Goal: Information Seeking & Learning: Learn about a topic

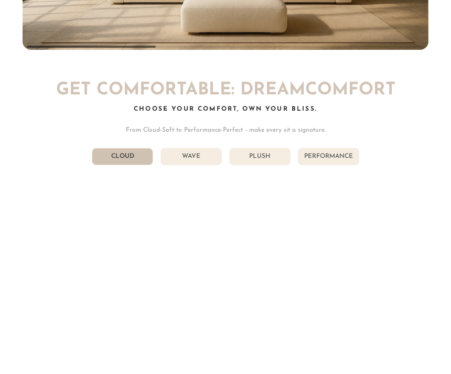
scroll to position [4442, 0]
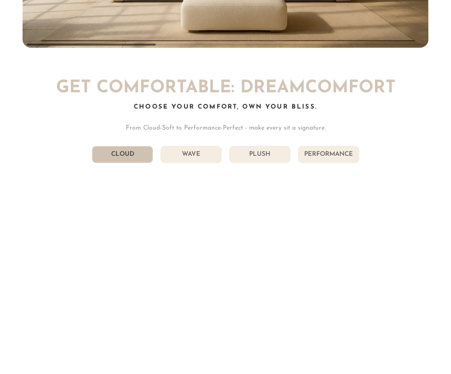
click at [203, 152] on li "Wave" at bounding box center [191, 154] width 61 height 17
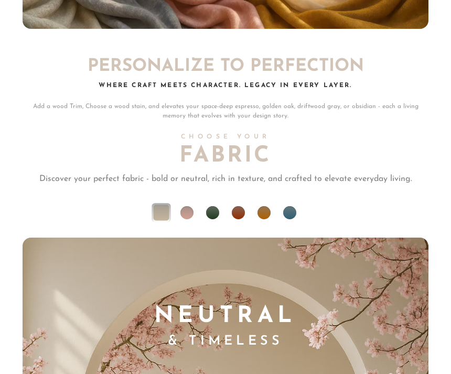
scroll to position [5828, 0]
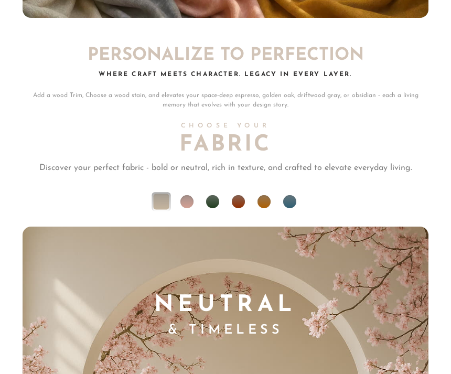
click at [292, 200] on li at bounding box center [289, 202] width 13 height 13
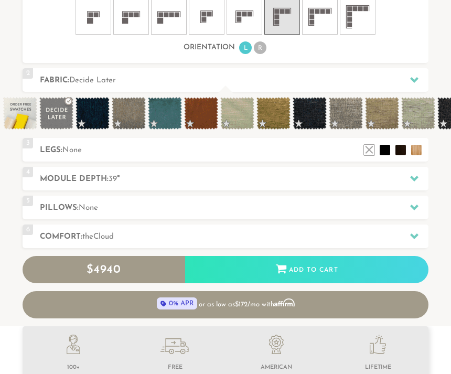
scroll to position [622, 0]
click at [412, 173] on div at bounding box center [415, 179] width 22 height 22
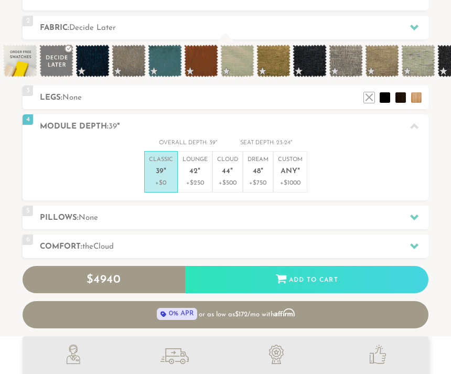
scroll to position [390, 0]
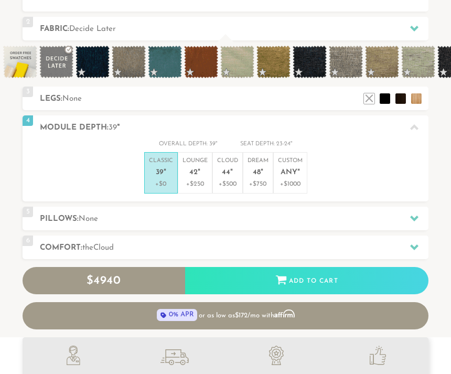
click at [201, 167] on p "Lounge 42 "" at bounding box center [195, 168] width 25 height 23
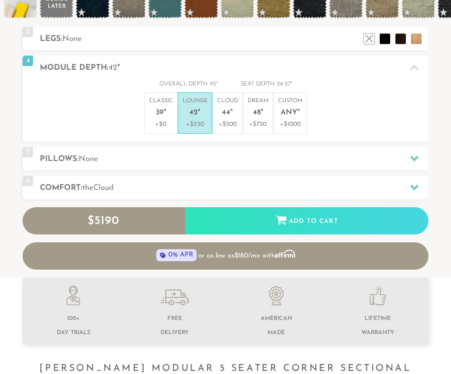
scroll to position [470, 0]
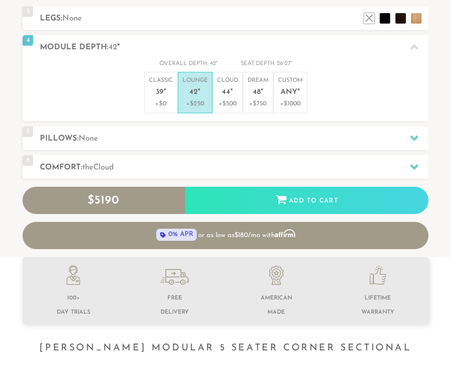
click at [412, 165] on icon at bounding box center [414, 168] width 8 height 6
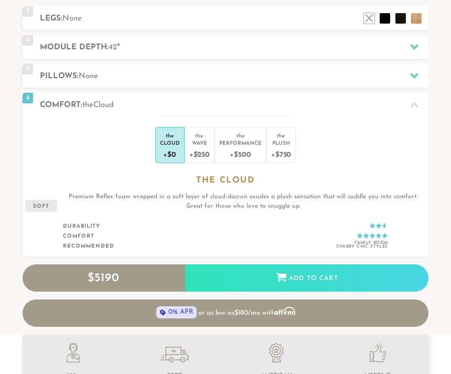
click at [206, 143] on div "Wave" at bounding box center [199, 142] width 20 height 7
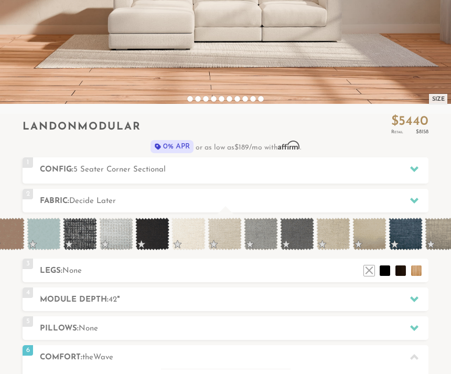
click at [44, 235] on span at bounding box center [44, 234] width 34 height 33
click at [60, 224] on span at bounding box center [44, 234] width 34 height 33
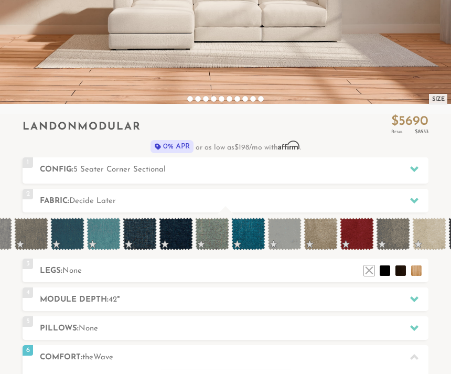
click at [253, 235] on span at bounding box center [248, 234] width 34 height 33
click at [254, 232] on span at bounding box center [248, 234] width 34 height 33
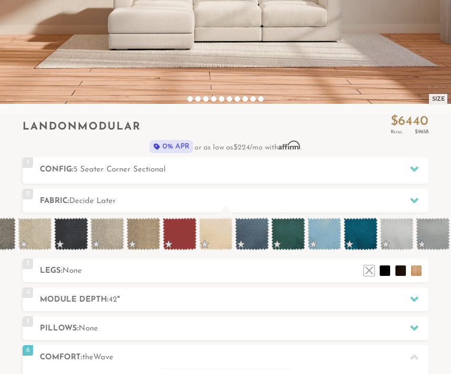
click at [326, 237] on span at bounding box center [324, 234] width 34 height 33
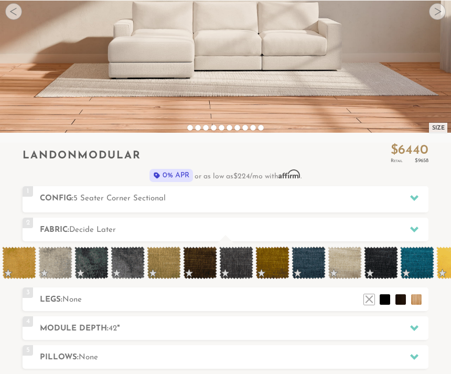
scroll to position [0, 2753]
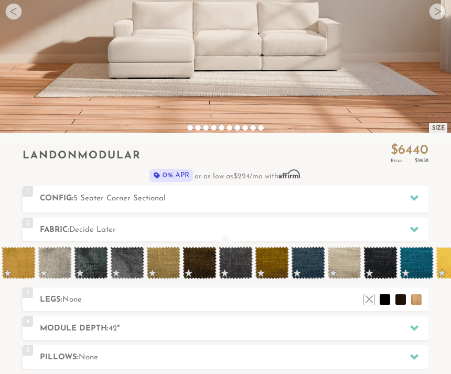
click at [414, 229] on icon at bounding box center [414, 230] width 8 height 6
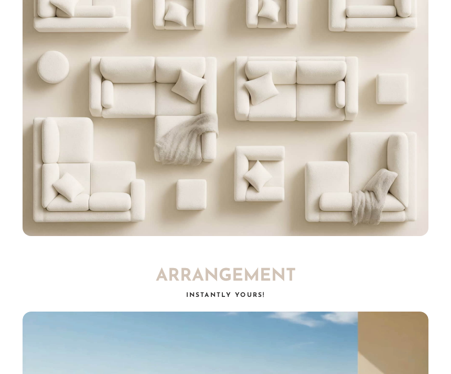
scroll to position [2249, 0]
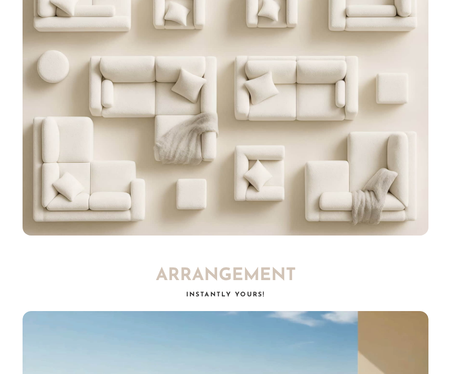
click at [285, 181] on video "Your browser does not support HTML5 video." at bounding box center [226, 33] width 406 height 406
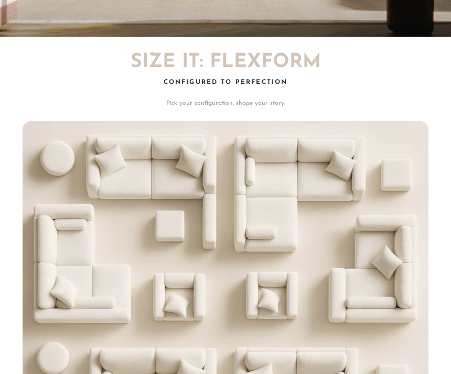
scroll to position [1893, 0]
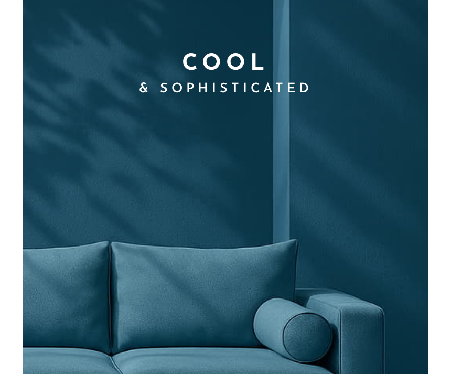
scroll to position [5974, 0]
